Goal: Entertainment & Leisure: Browse casually

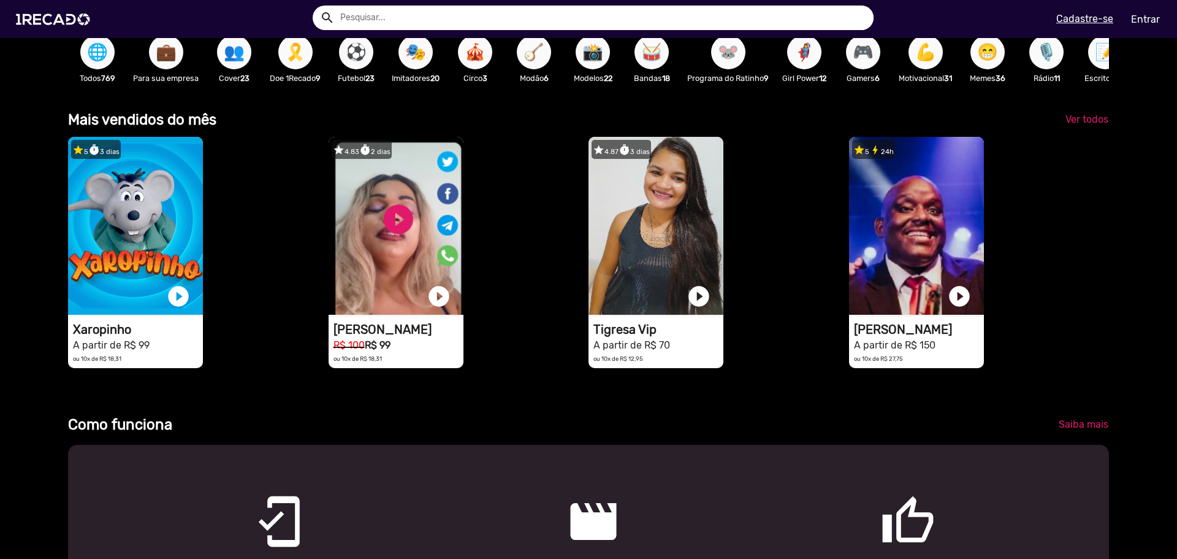
scroll to position [0, 3504]
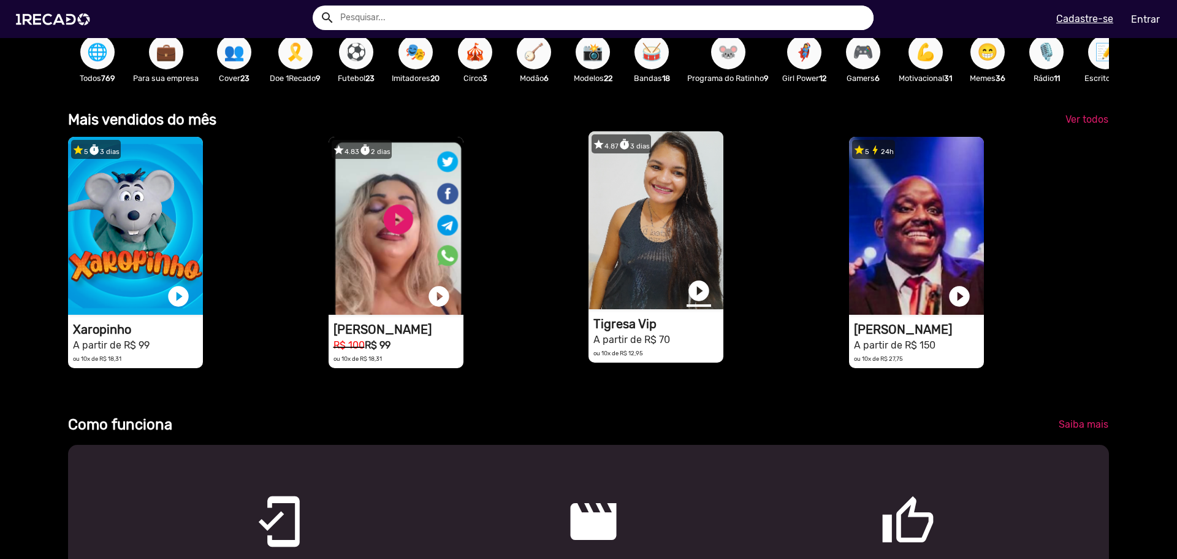
click at [695, 297] on link "play_circle_filled" at bounding box center [699, 290] width 25 height 25
click at [693, 302] on link "pause_circle" at bounding box center [699, 290] width 25 height 25
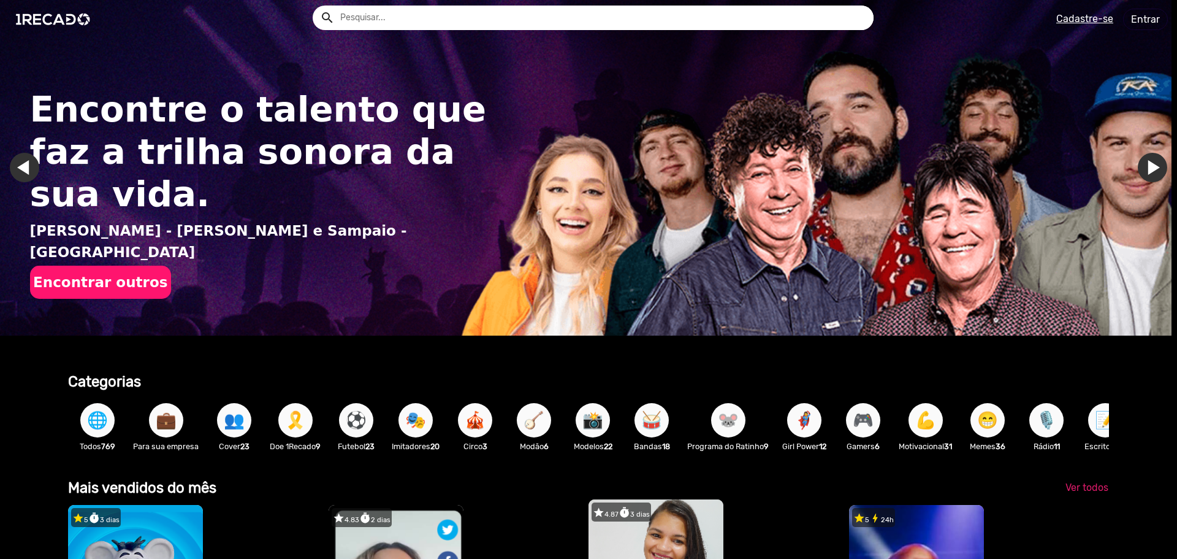
scroll to position [0, 0]
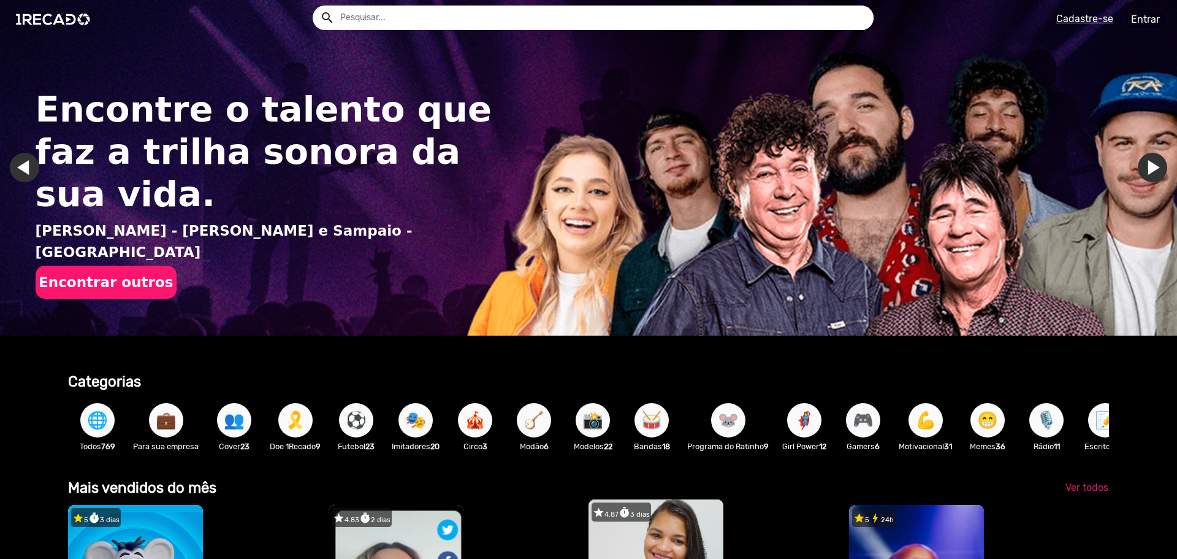
click at [87, 426] on span "🌐" at bounding box center [97, 420] width 21 height 34
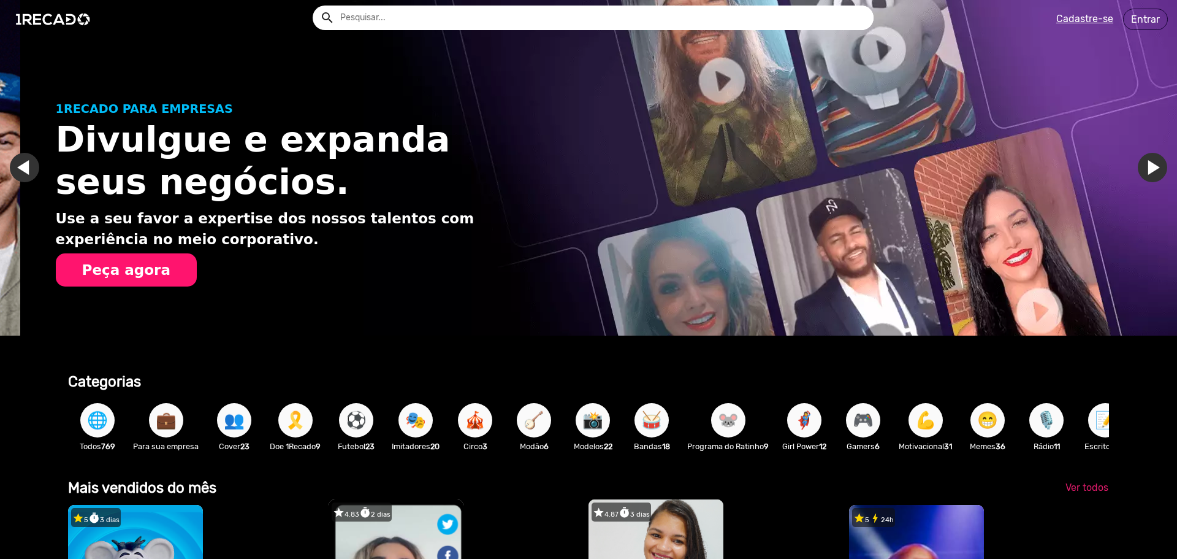
scroll to position [0, 1168]
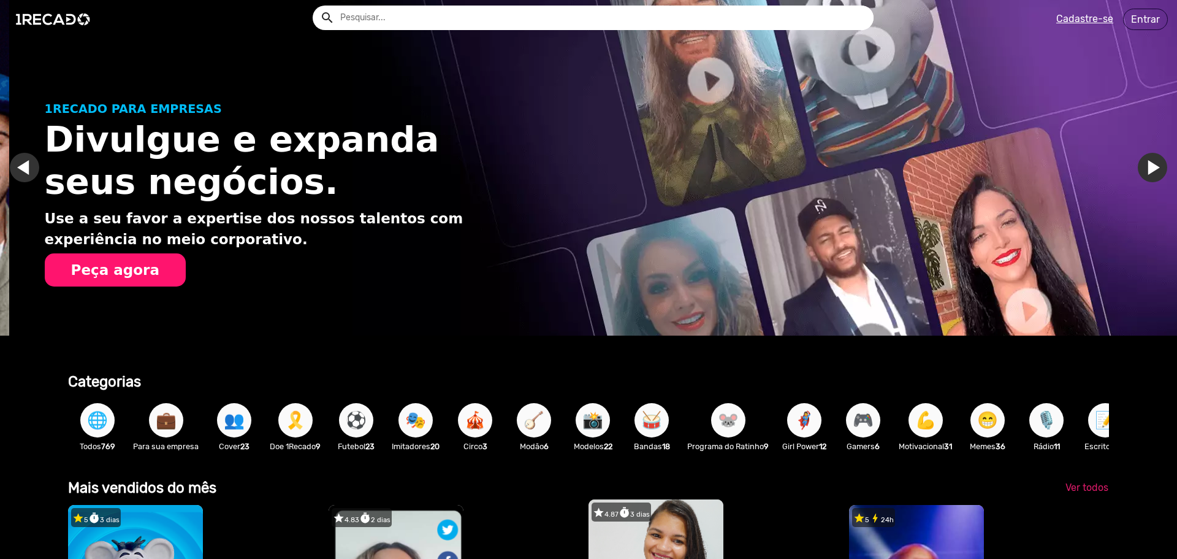
click at [95, 433] on span "🌐" at bounding box center [97, 420] width 21 height 34
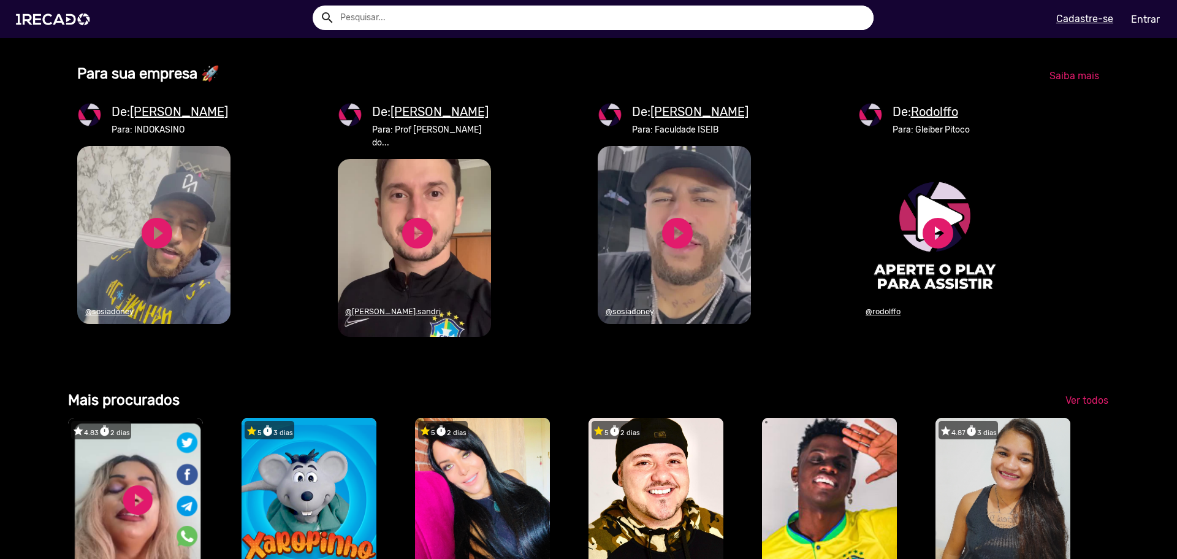
scroll to position [0, 0]
click at [695, 226] on video "1RECADO vídeos dedicados para fãs e empresas" at bounding box center [674, 235] width 153 height 178
click at [157, 119] on u "[PERSON_NAME]" at bounding box center [179, 111] width 98 height 15
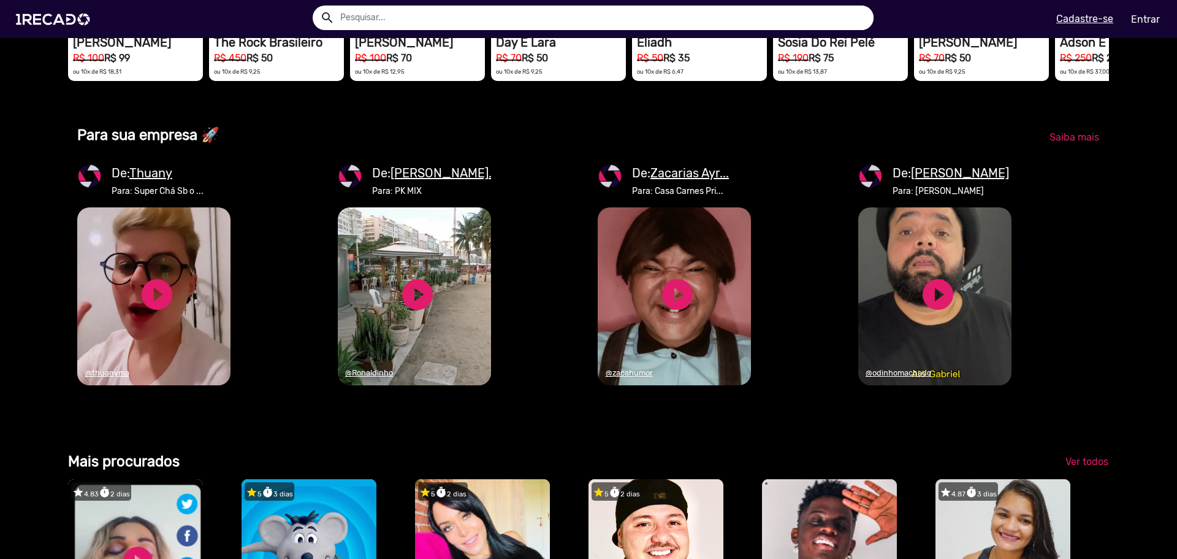
click at [684, 180] on u "Zacarias Ayr..." at bounding box center [690, 173] width 78 height 15
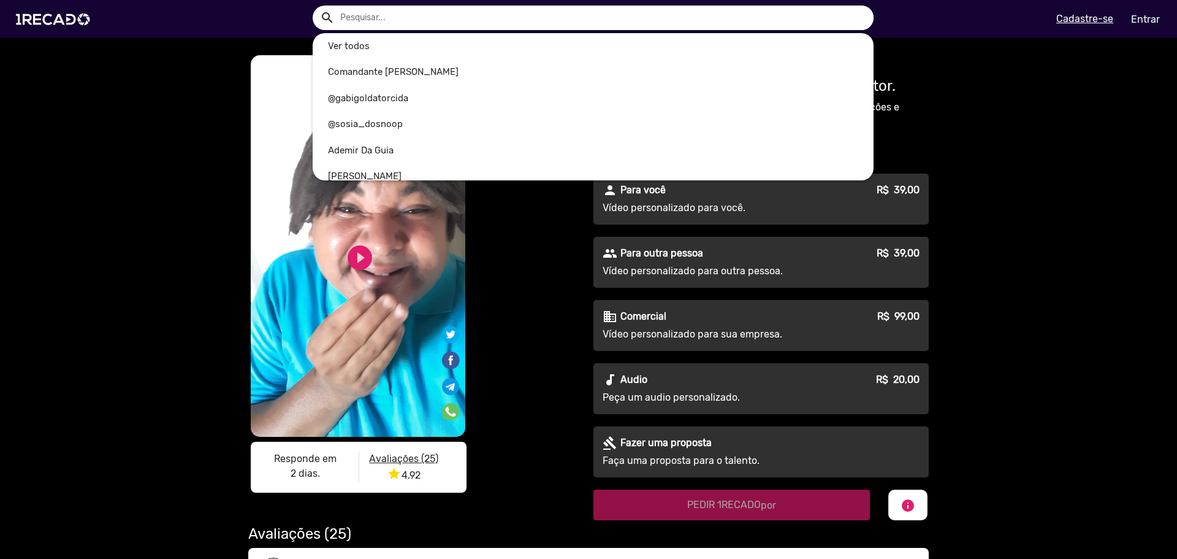
click at [536, 28] on input "text" at bounding box center [602, 18] width 543 height 25
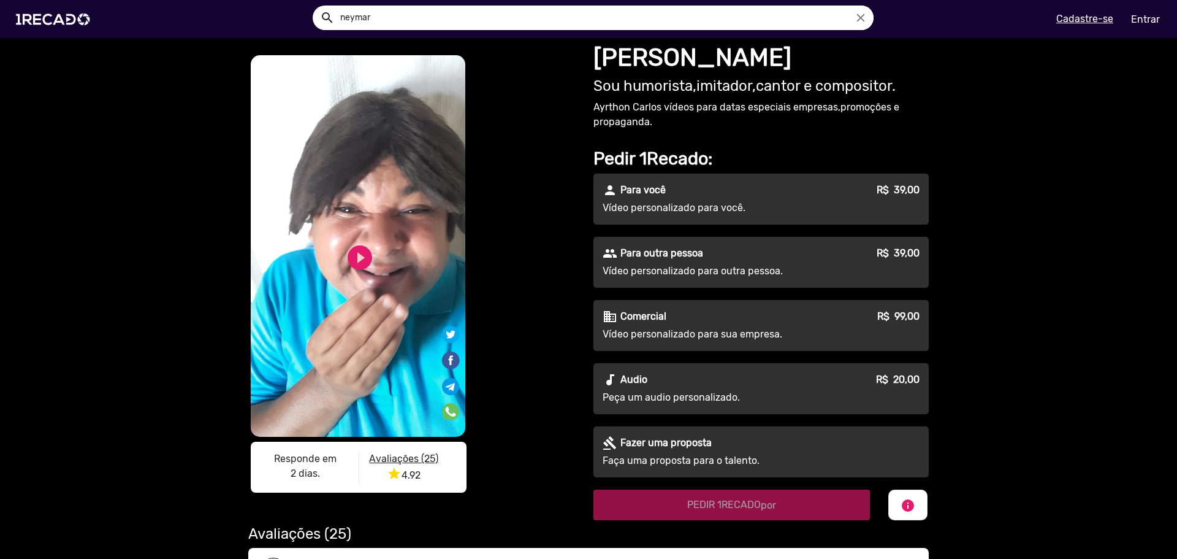
type input "neymar"
click at [316, 6] on button "search" at bounding box center [326, 16] width 21 height 21
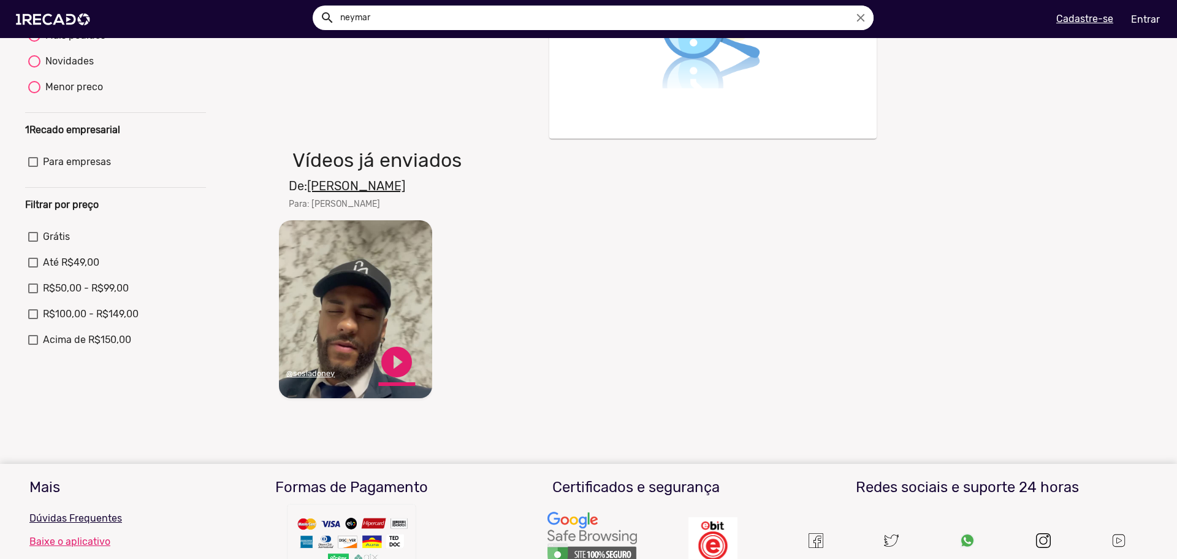
click at [403, 367] on link "play_circle_filled" at bounding box center [396, 361] width 37 height 37
click at [389, 365] on link "pause_circle" at bounding box center [396, 361] width 37 height 37
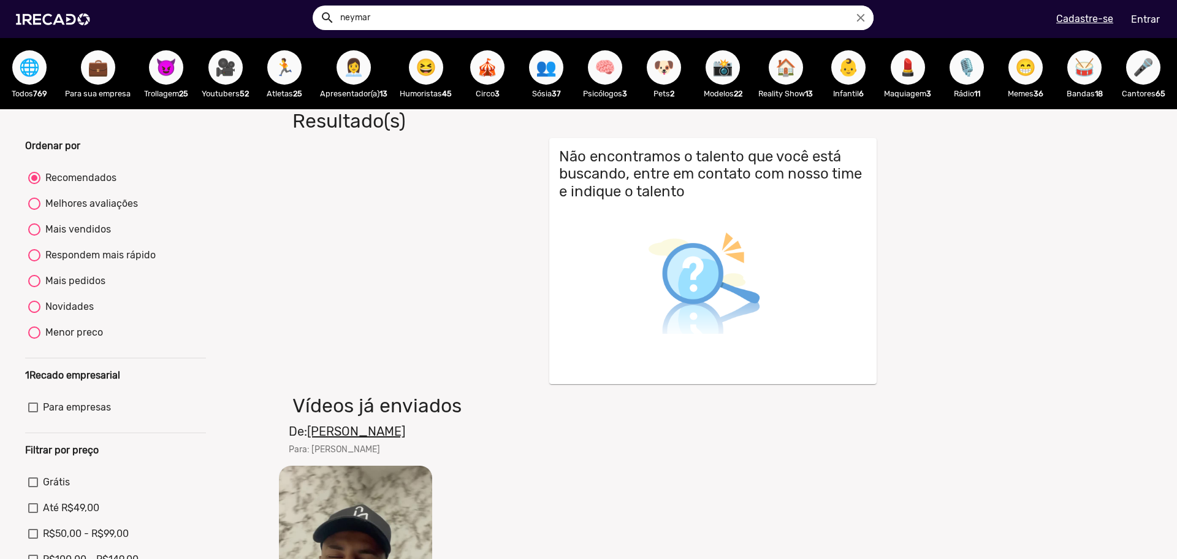
click at [38, 71] on span "🌐" at bounding box center [29, 67] width 21 height 34
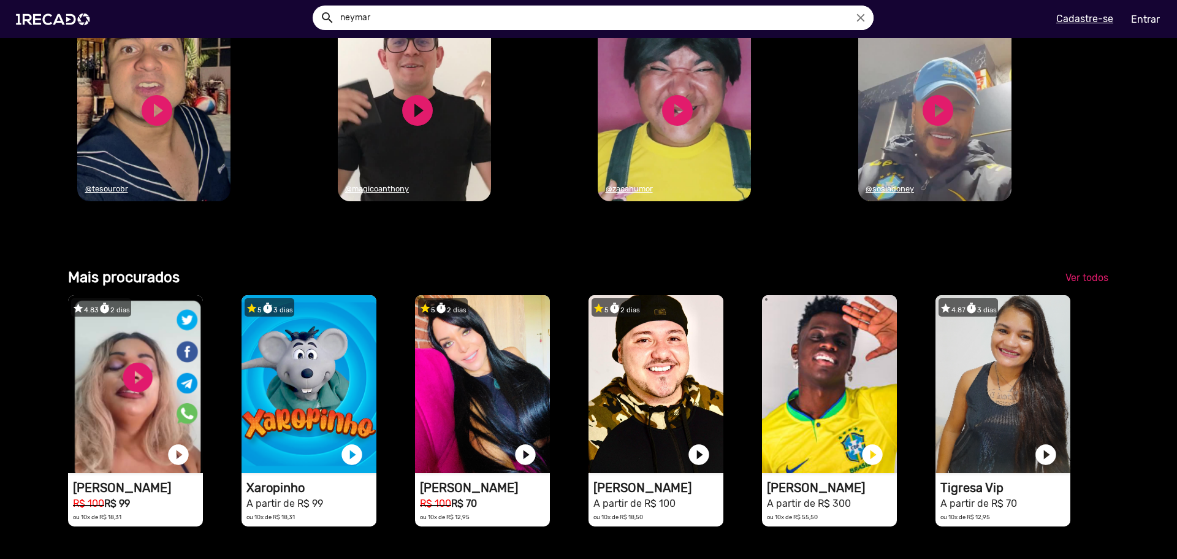
scroll to position [0, 2336]
click at [891, 193] on u "@sosiadoney" at bounding box center [890, 188] width 48 height 9
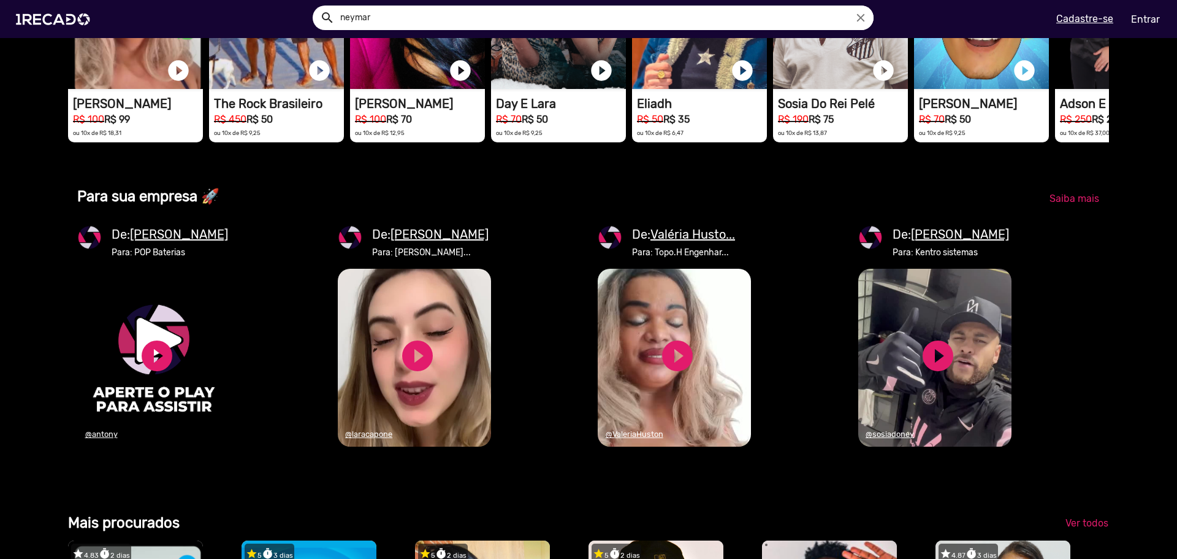
scroll to position [0, 2336]
click at [957, 242] on u "[PERSON_NAME]" at bounding box center [960, 234] width 98 height 15
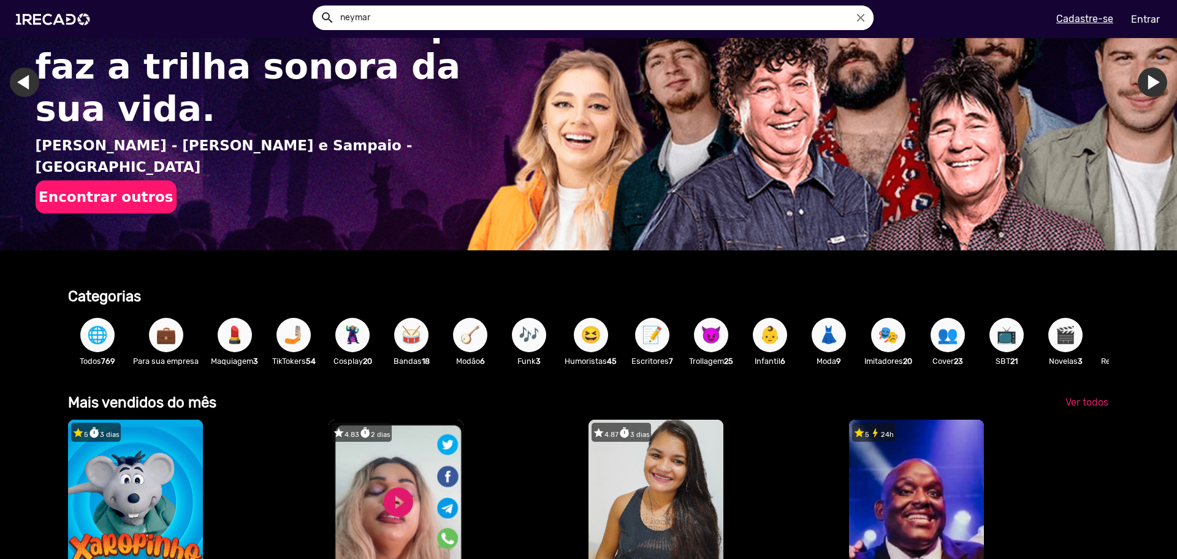
scroll to position [307, 0]
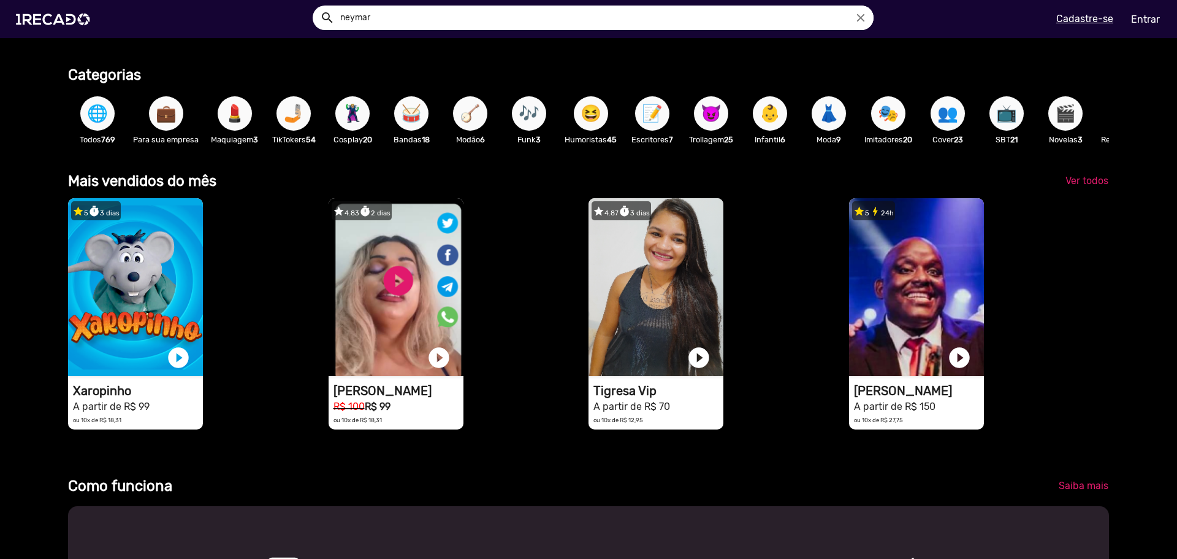
click at [836, 122] on span "👗" at bounding box center [829, 113] width 21 height 34
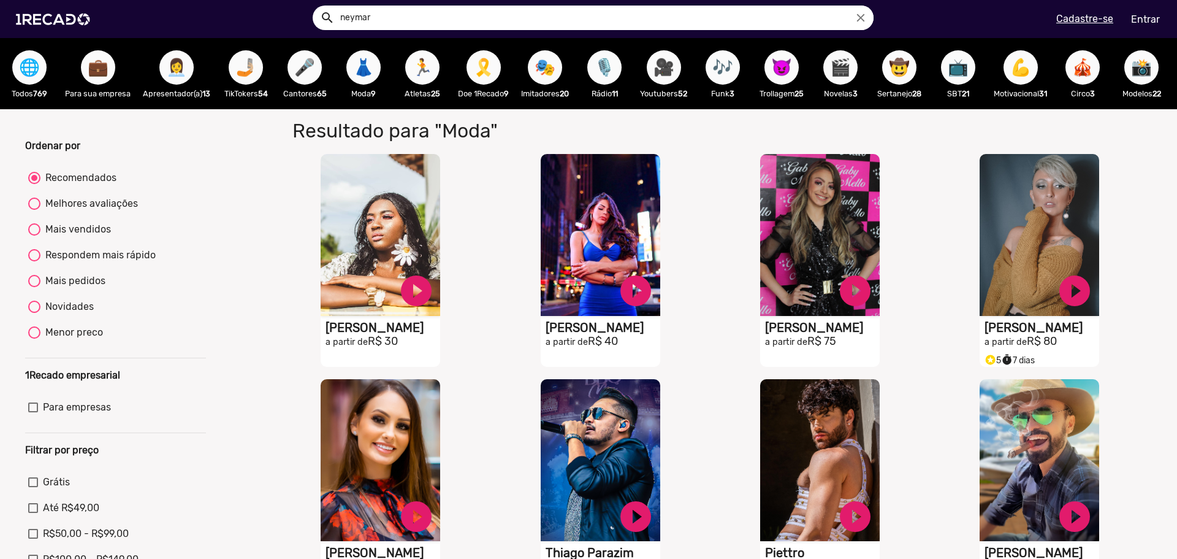
click at [965, 69] on span "📺" at bounding box center [958, 67] width 21 height 34
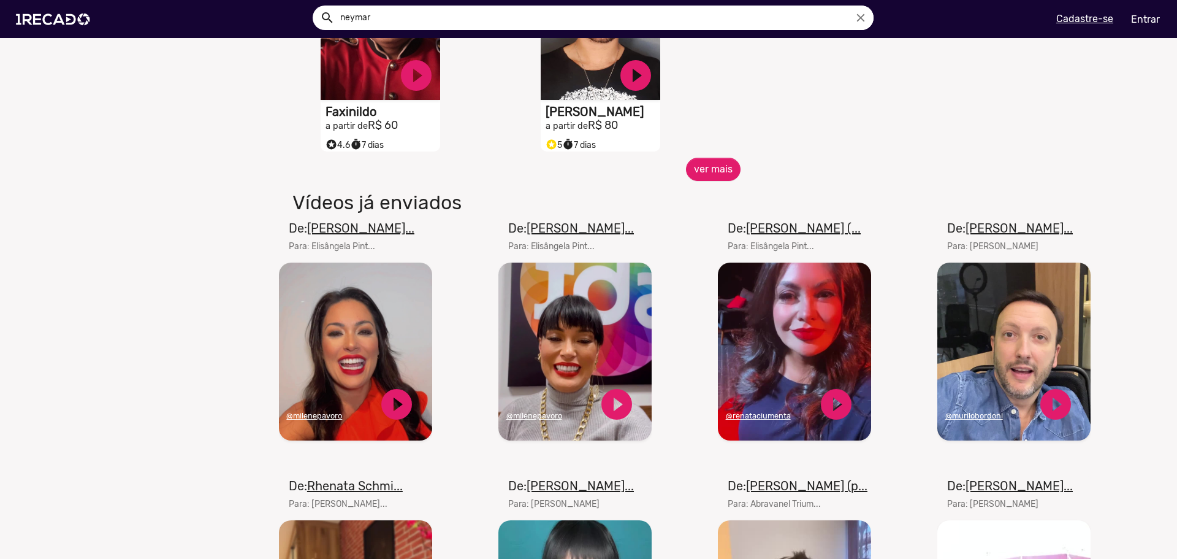
scroll to position [674, 0]
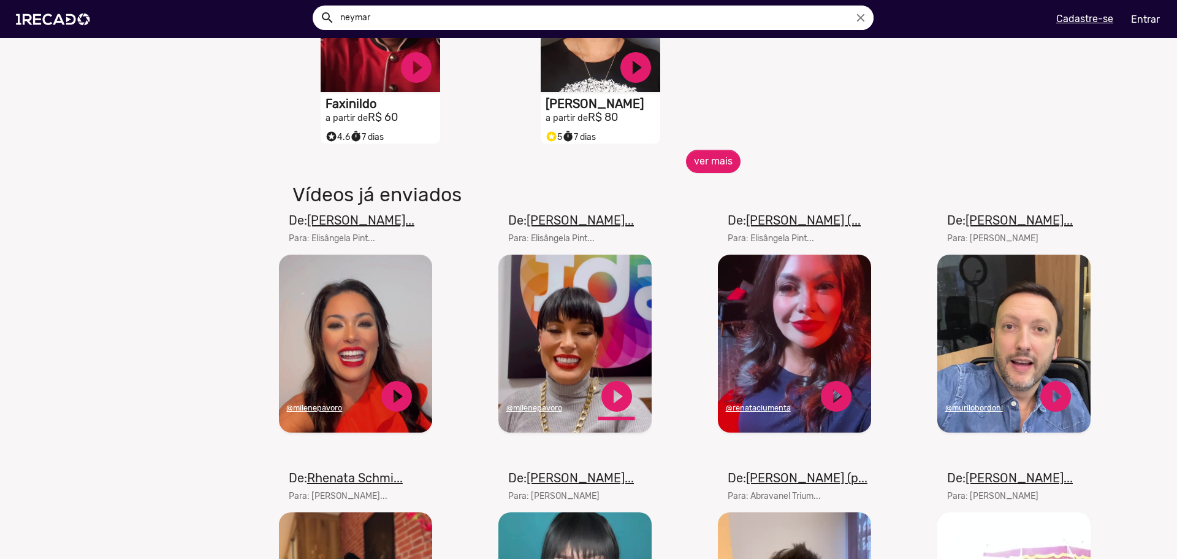
click at [605, 393] on link "play_circle_filled" at bounding box center [616, 396] width 37 height 37
click at [614, 403] on link "pause_circle" at bounding box center [616, 396] width 37 height 37
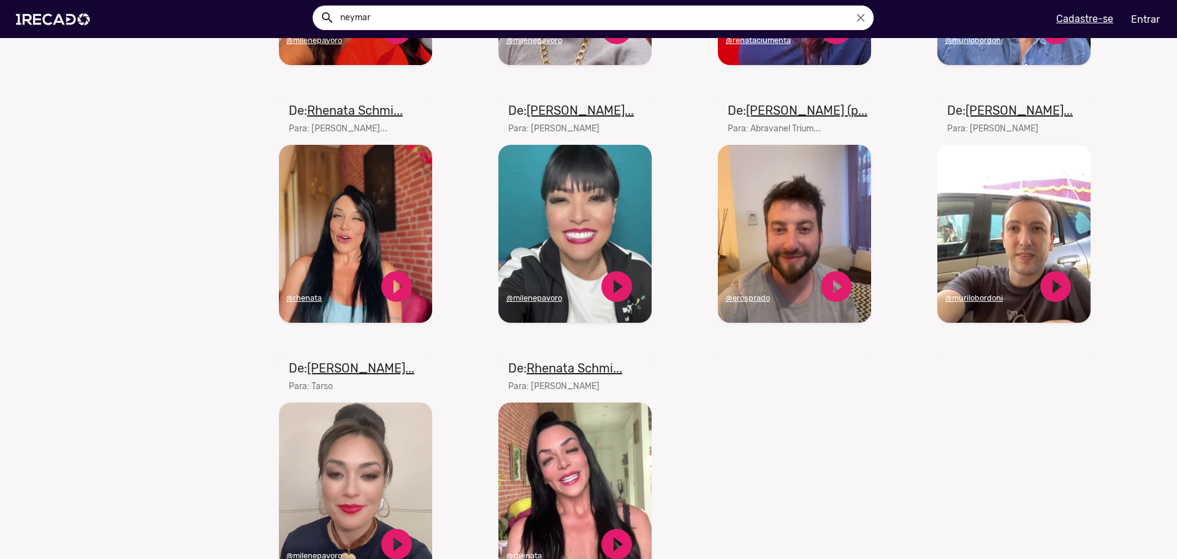
scroll to position [1042, 0]
click at [842, 291] on link "play_circle_filled" at bounding box center [836, 285] width 37 height 37
click at [842, 294] on link "pause_circle" at bounding box center [836, 285] width 37 height 37
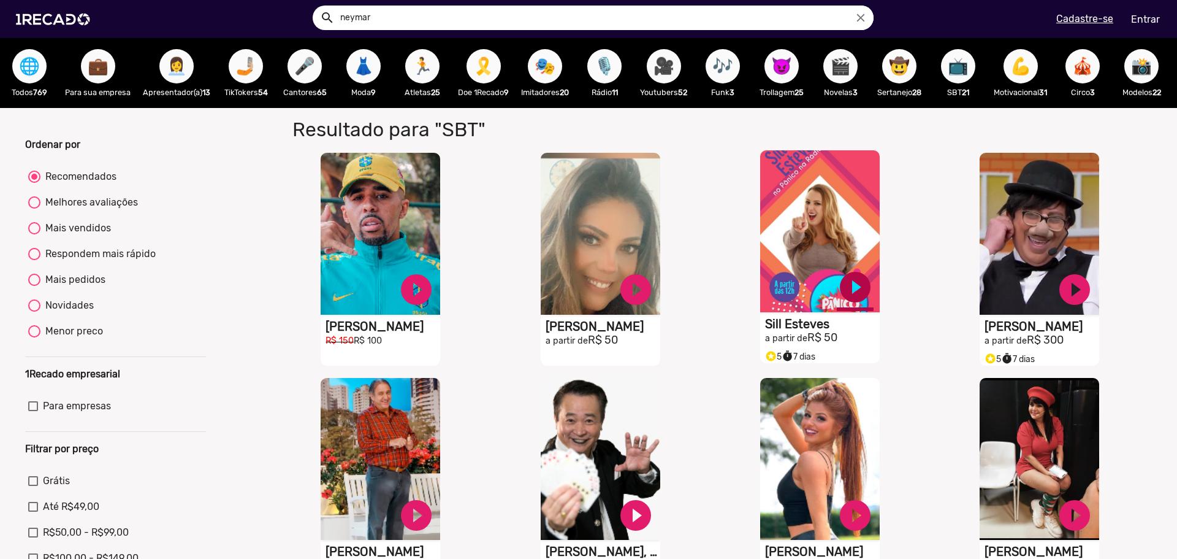
scroll to position [0, 0]
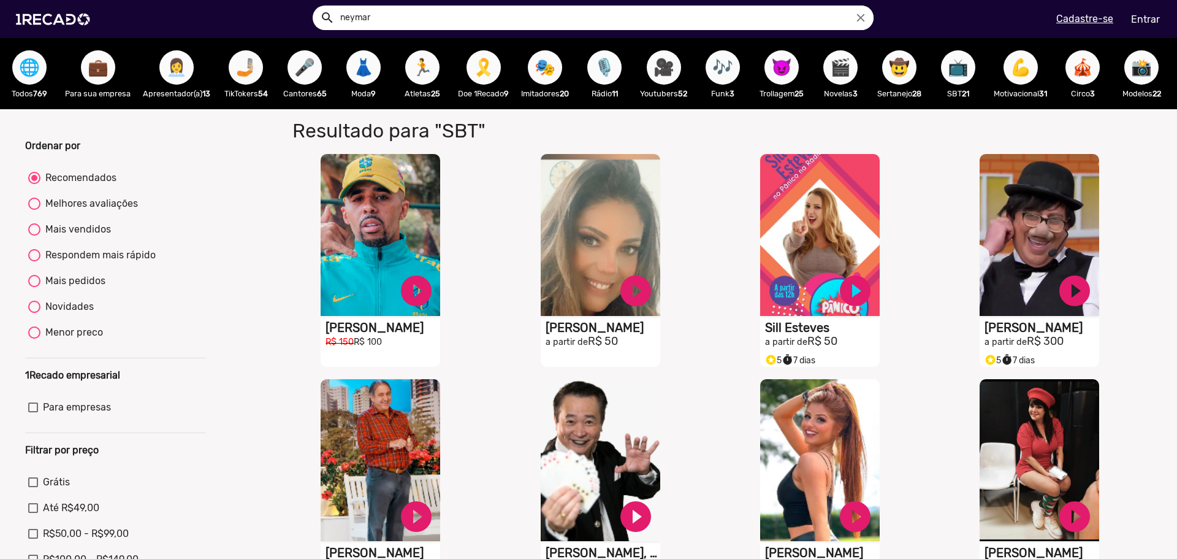
click at [183, 67] on span "👩‍💼" at bounding box center [176, 67] width 21 height 34
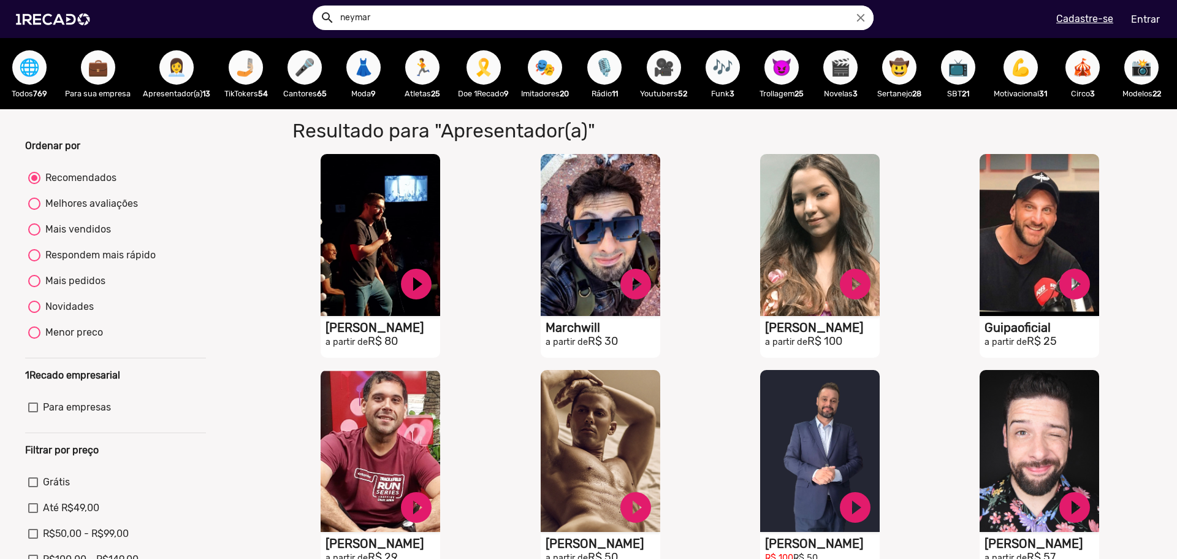
click at [252, 72] on span "🤳🏼" at bounding box center [245, 67] width 21 height 34
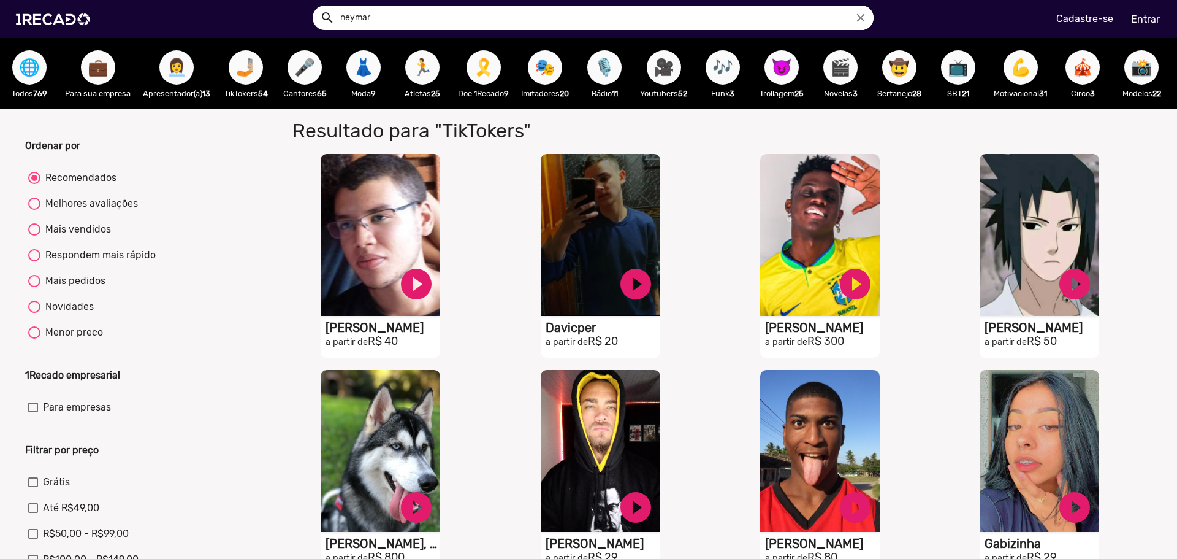
click at [308, 71] on span "🎤" at bounding box center [304, 67] width 21 height 34
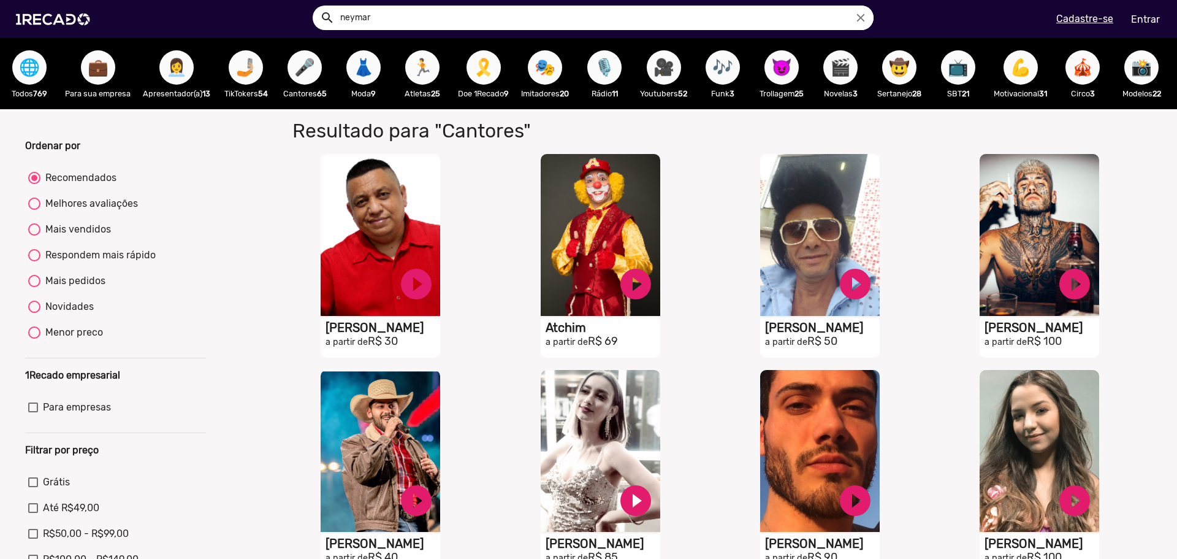
click at [423, 63] on span "🏃" at bounding box center [422, 67] width 21 height 34
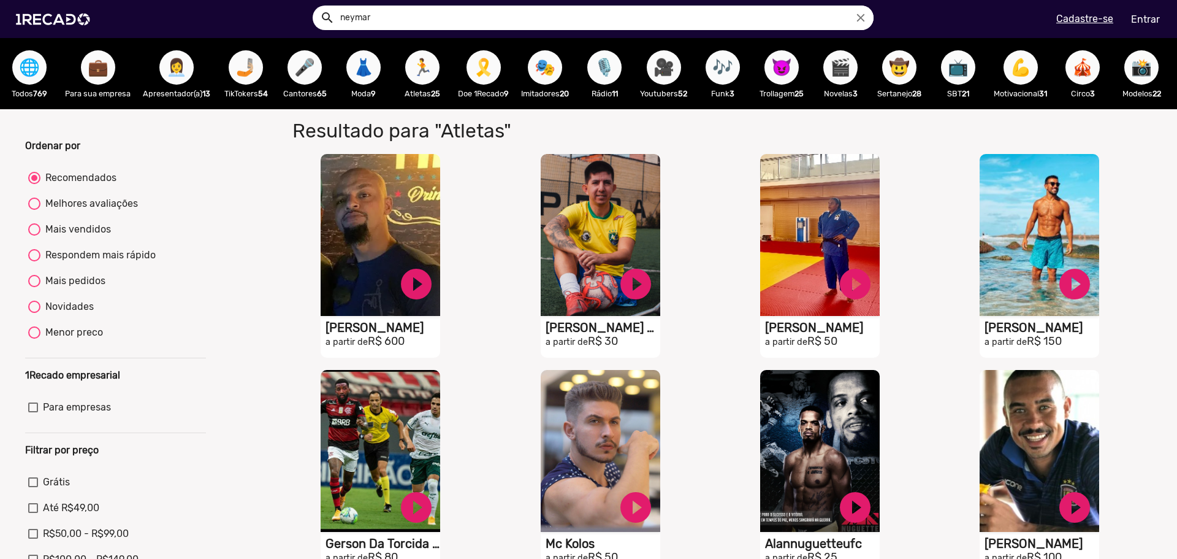
click at [485, 70] on span "🎗️" at bounding box center [483, 67] width 21 height 34
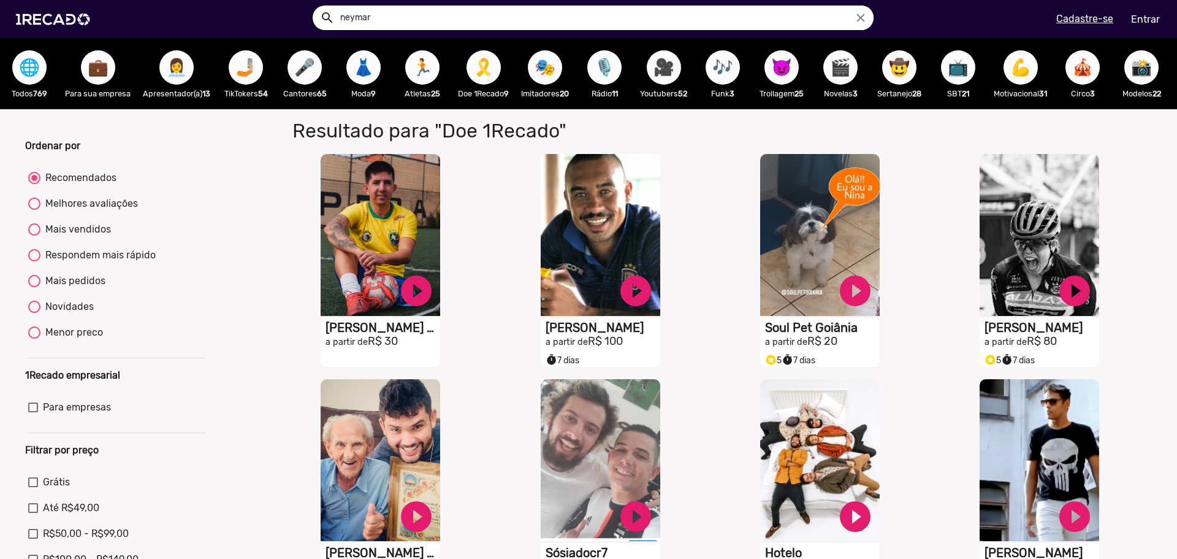
click at [553, 72] on span "🎭" at bounding box center [545, 67] width 21 height 34
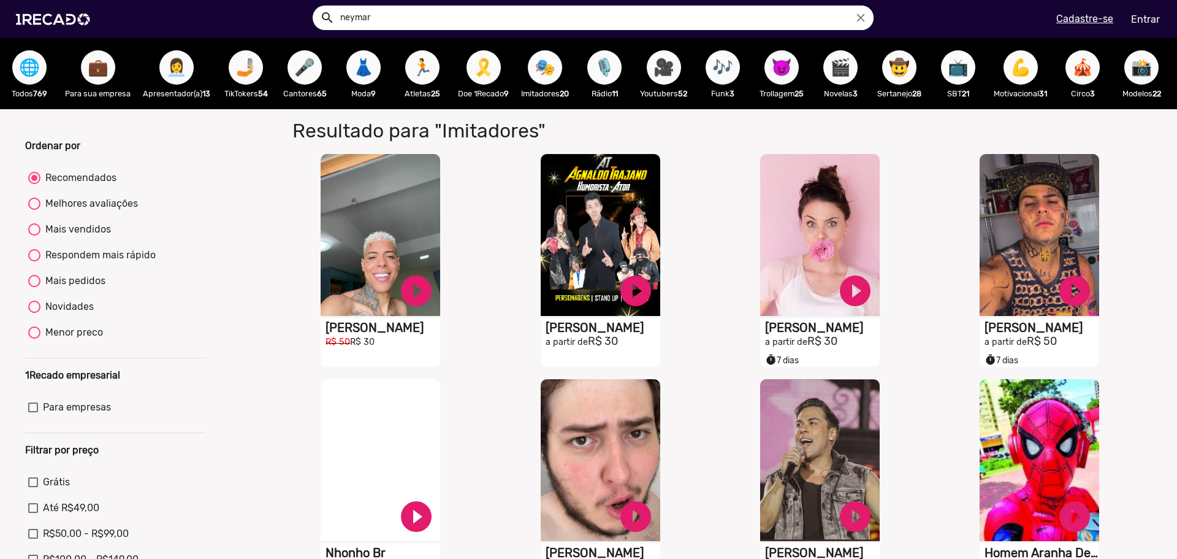
click at [546, 76] on span "🎭" at bounding box center [545, 67] width 21 height 34
click at [561, 86] on div "🎭 Imitadores 20" at bounding box center [545, 73] width 60 height 71
click at [555, 72] on span "🎭" at bounding box center [545, 67] width 21 height 34
click at [612, 67] on span "🎙️" at bounding box center [604, 67] width 21 height 34
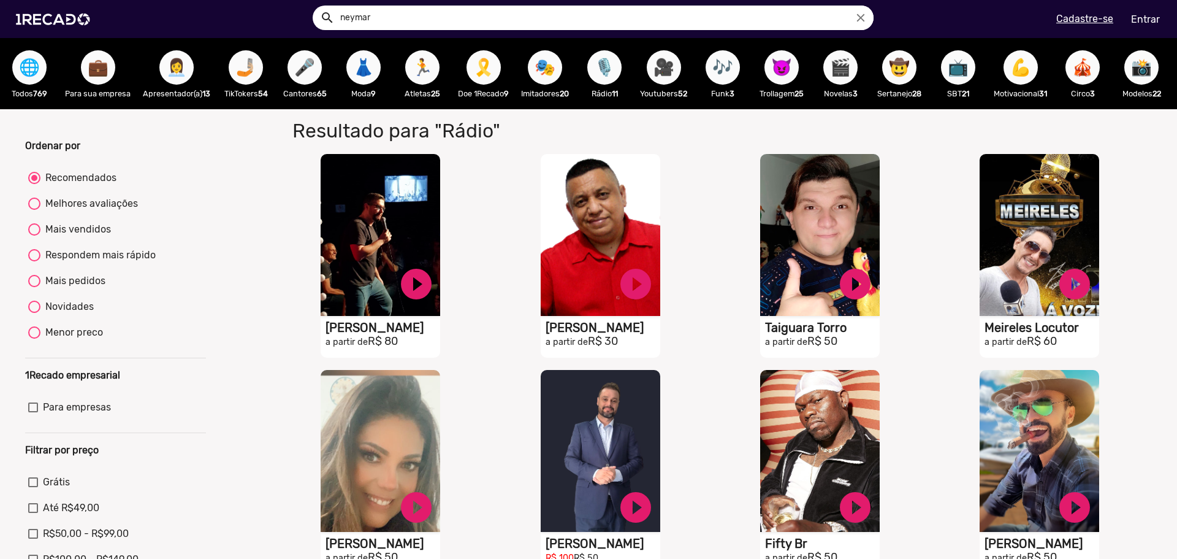
click at [665, 78] on span "🎥" at bounding box center [664, 67] width 21 height 34
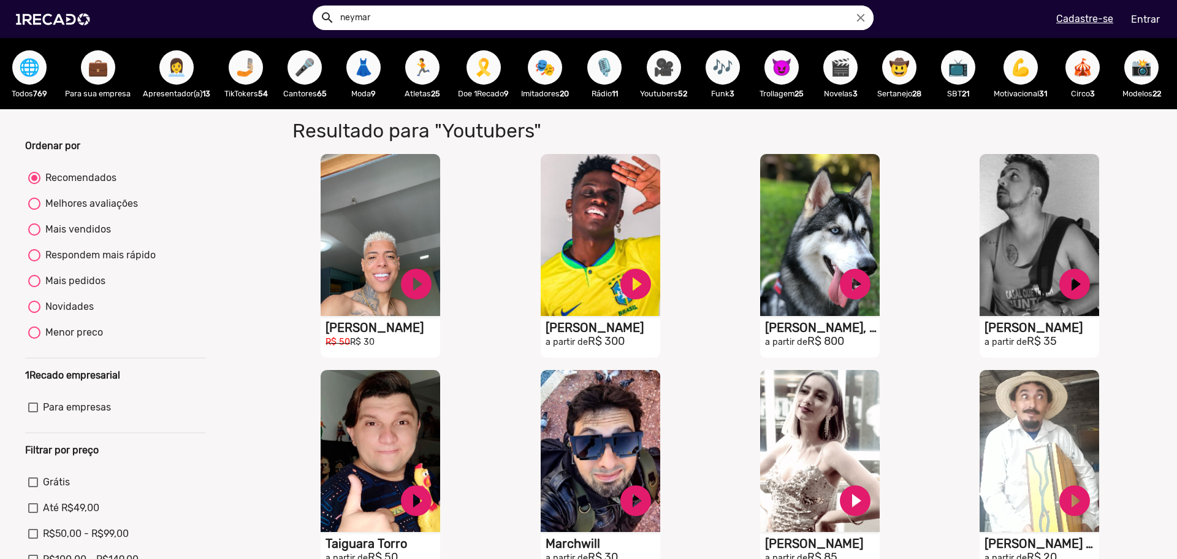
click at [787, 69] on span "😈" at bounding box center [781, 67] width 21 height 34
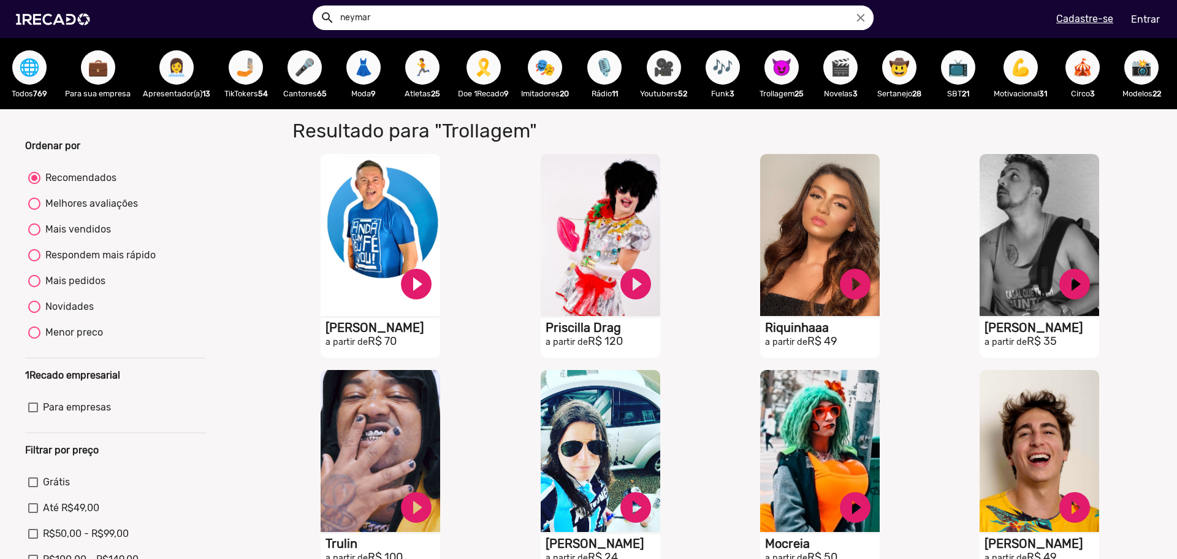
click at [842, 71] on span "🎬" at bounding box center [840, 67] width 21 height 34
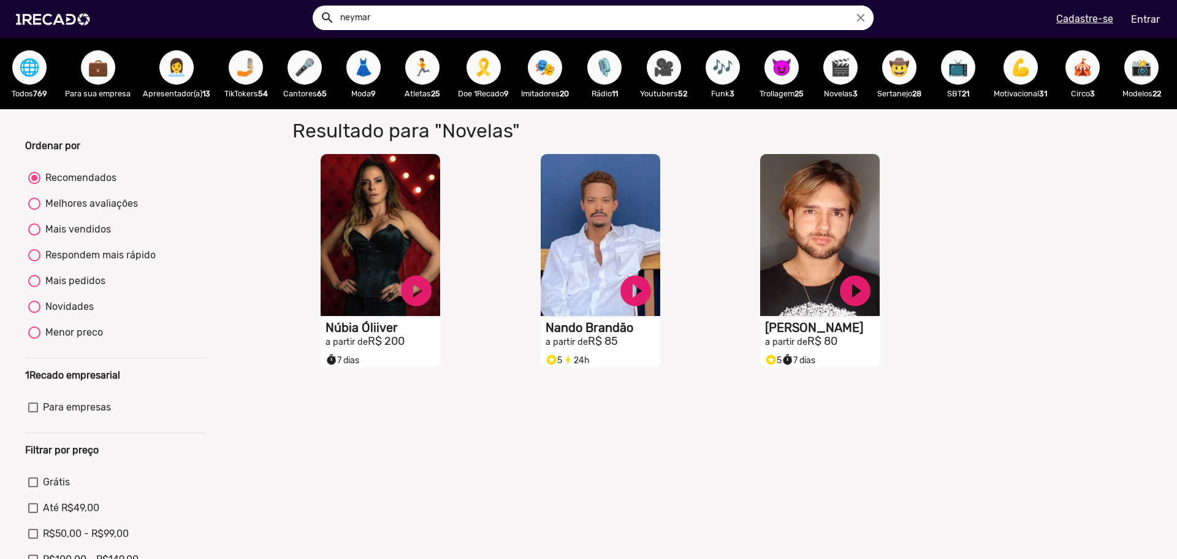
click at [901, 80] on span "🤠" at bounding box center [899, 67] width 21 height 34
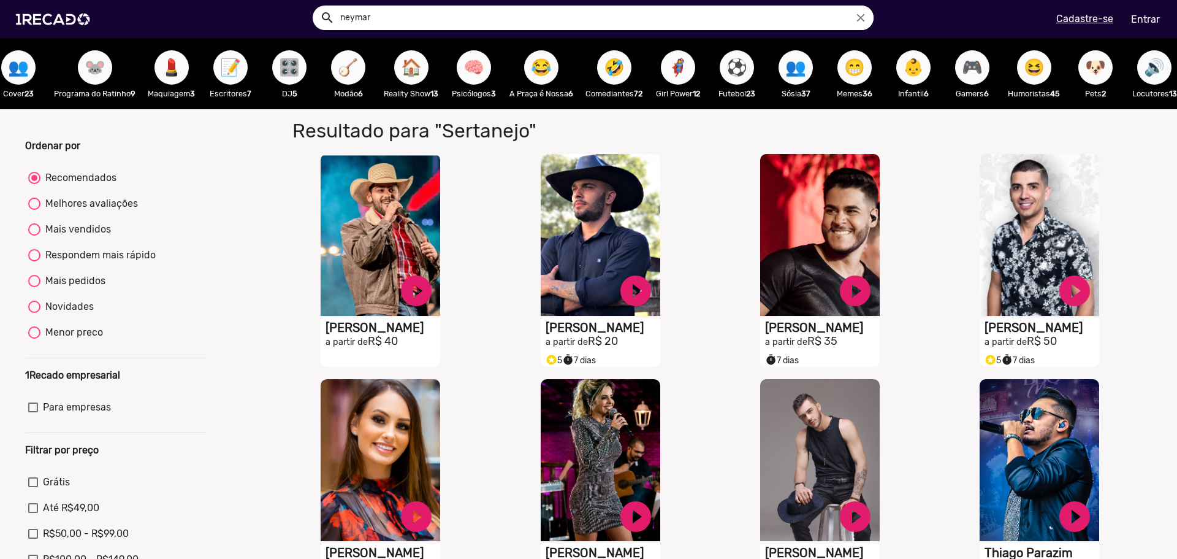
scroll to position [0, 1185]
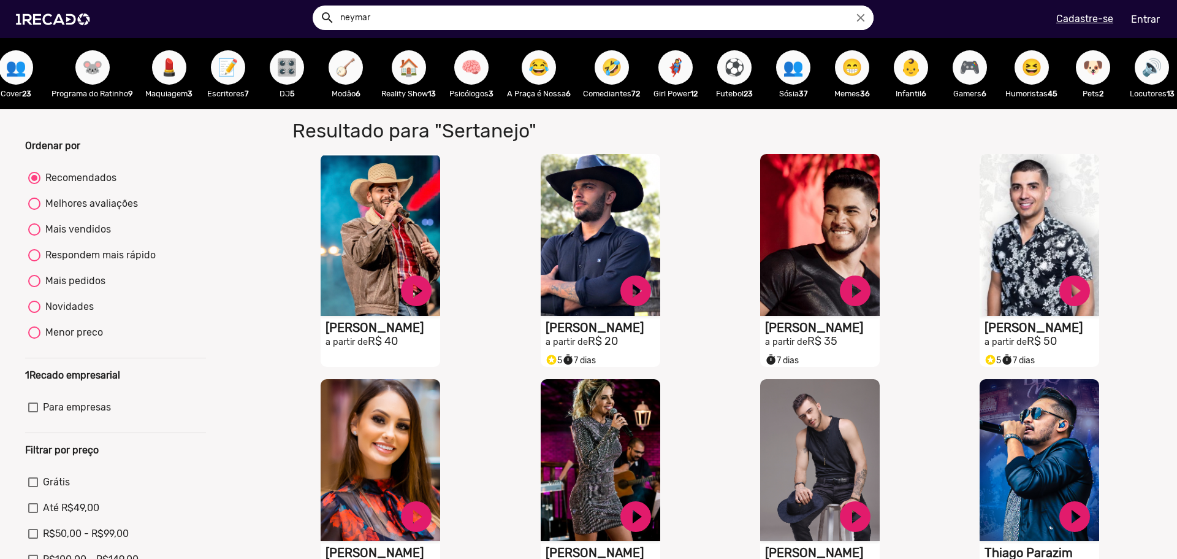
click at [622, 61] on span "🤣" at bounding box center [611, 67] width 21 height 34
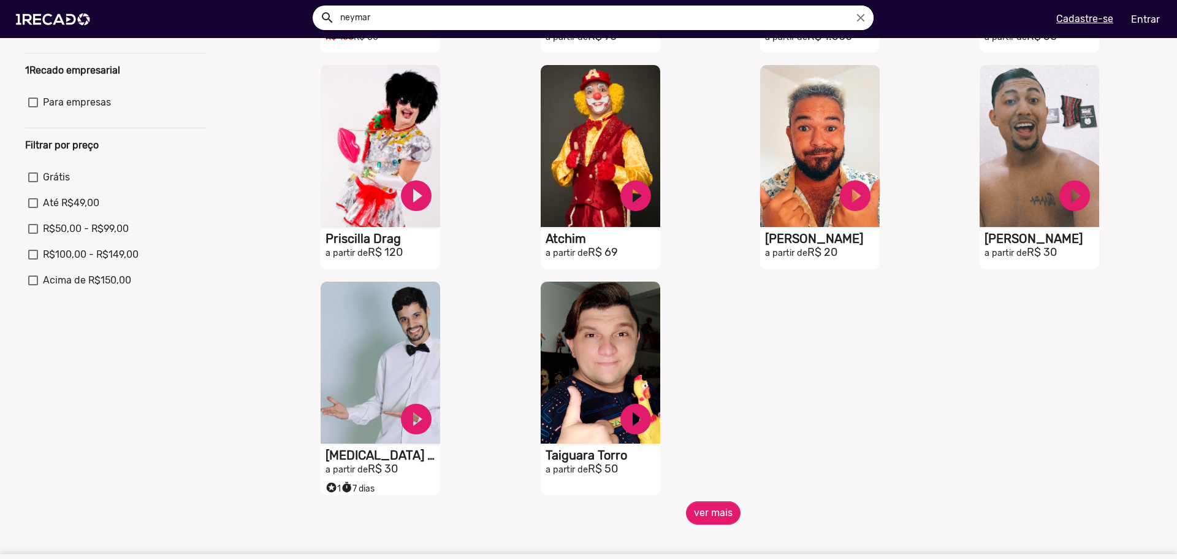
scroll to position [307, 0]
